Goal: Task Accomplishment & Management: Manage account settings

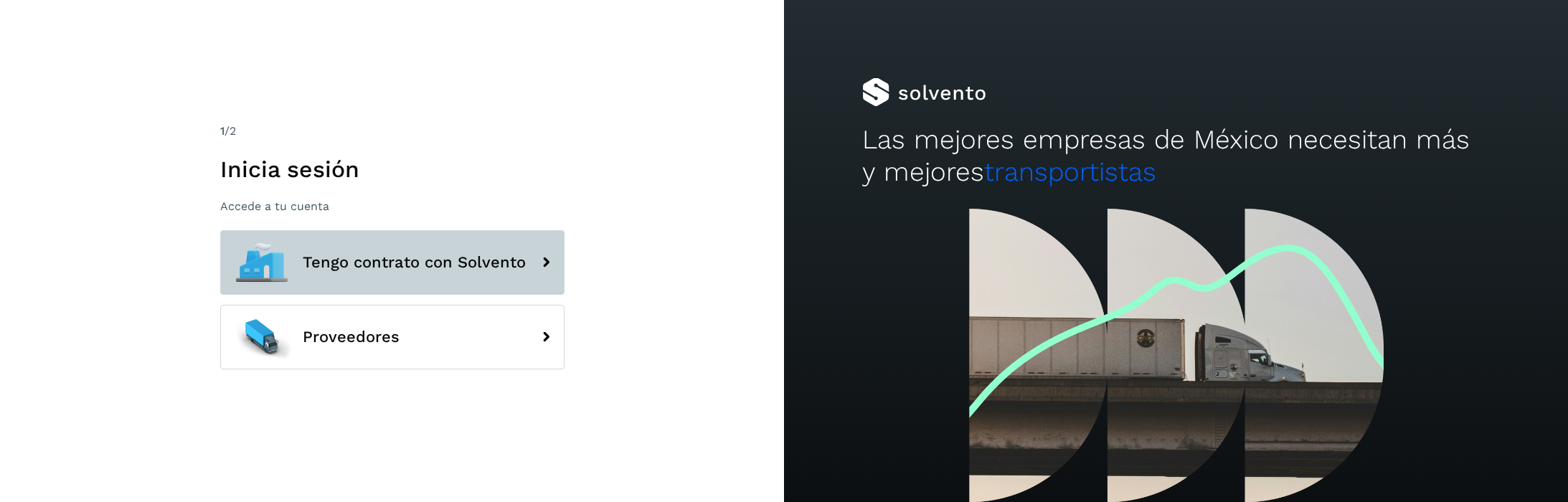
click at [443, 275] on button "Tengo contrato con Solvento" at bounding box center [392, 262] width 345 height 65
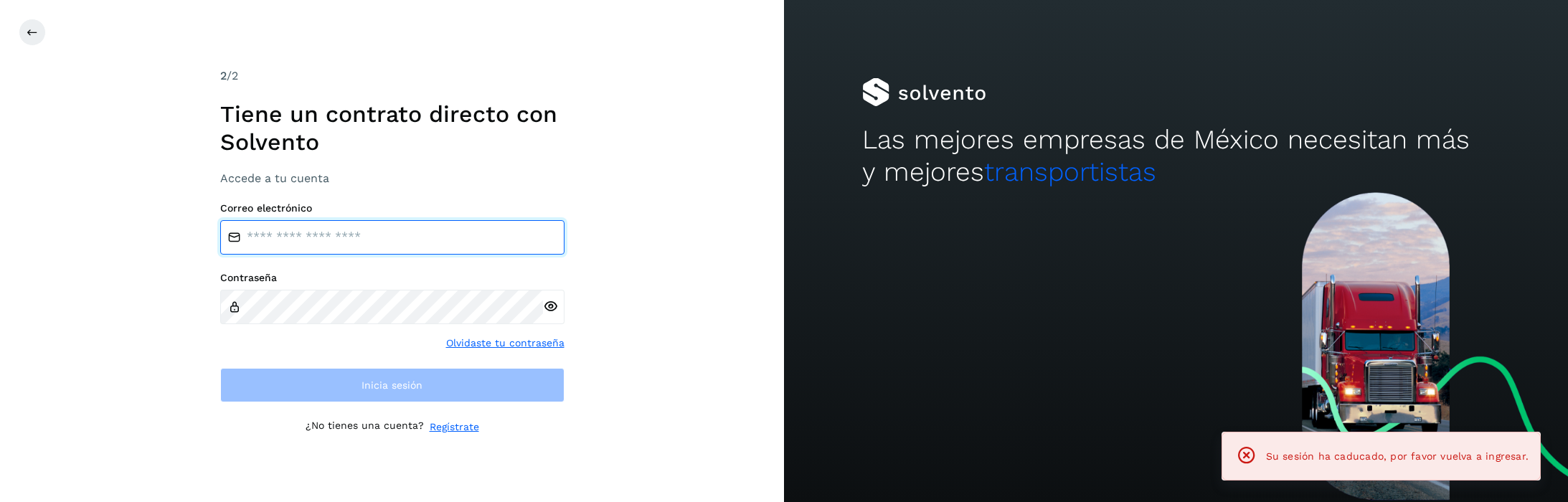
type input "**********"
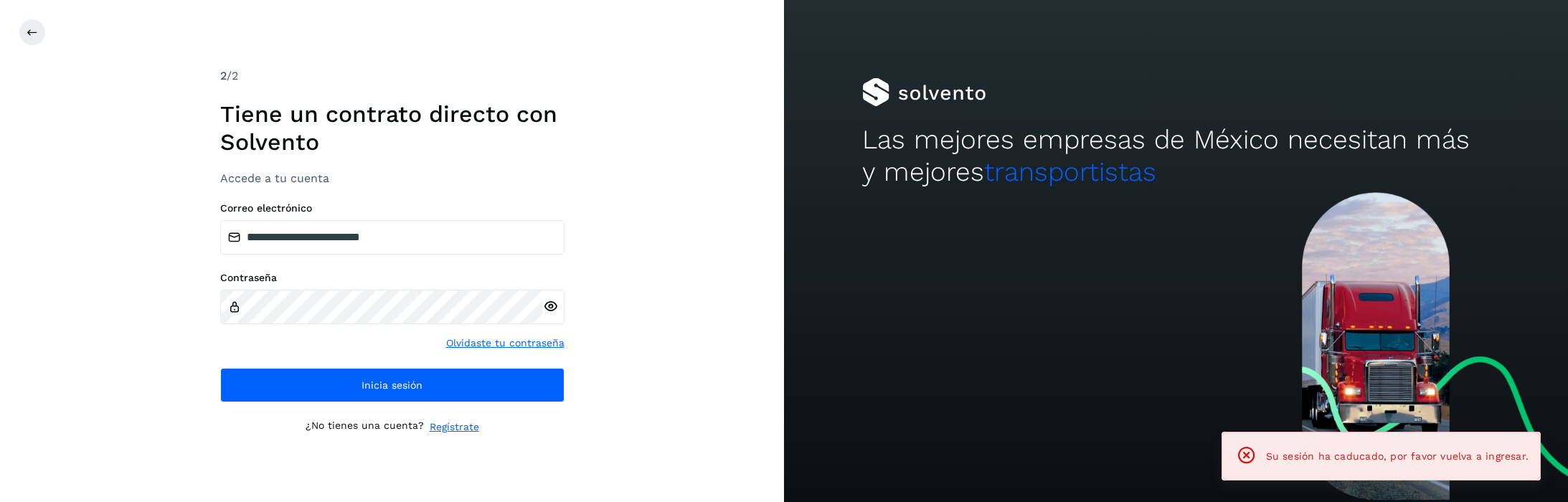
click at [551, 311] on icon at bounding box center [551, 307] width 15 height 15
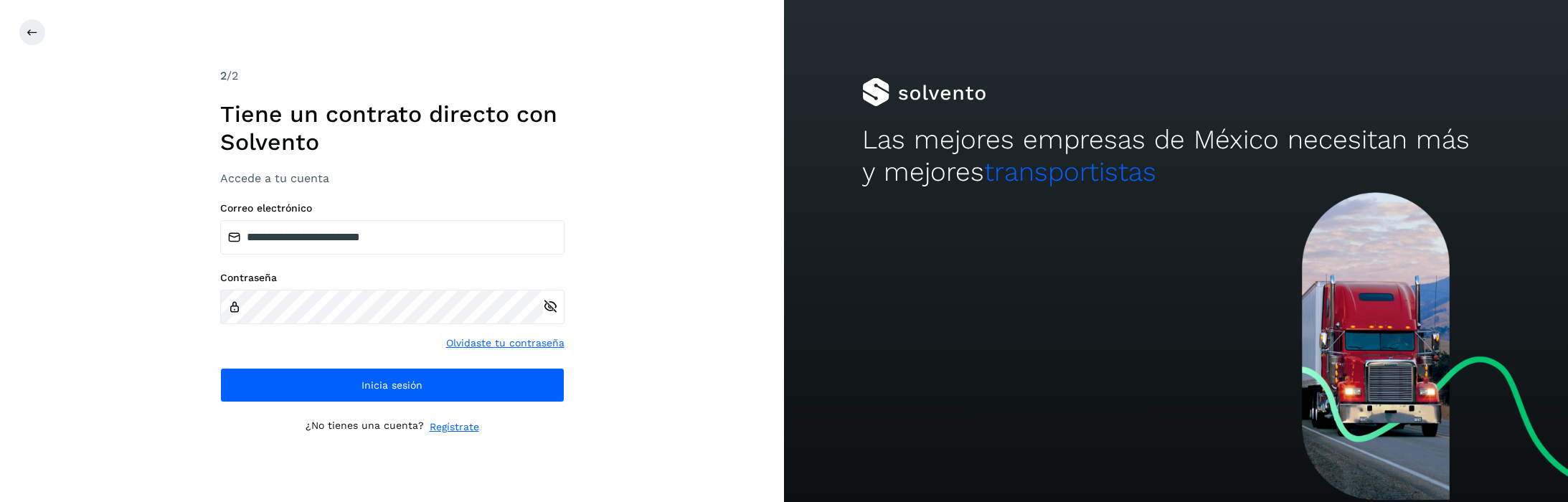
click at [661, 262] on div "**********" at bounding box center [392, 251] width 784 height 502
